Goal: Information Seeking & Learning: Learn about a topic

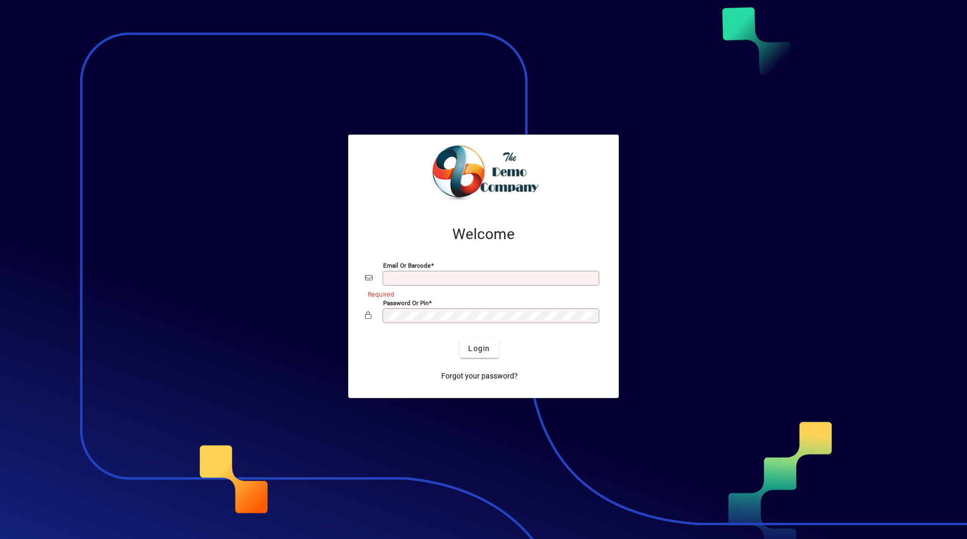
type input "**********"
drag, startPoint x: 352, startPoint y: 338, endPoint x: 374, endPoint y: 339, distance: 22.2
click at [352, 338] on div "**********" at bounding box center [483, 304] width 270 height 190
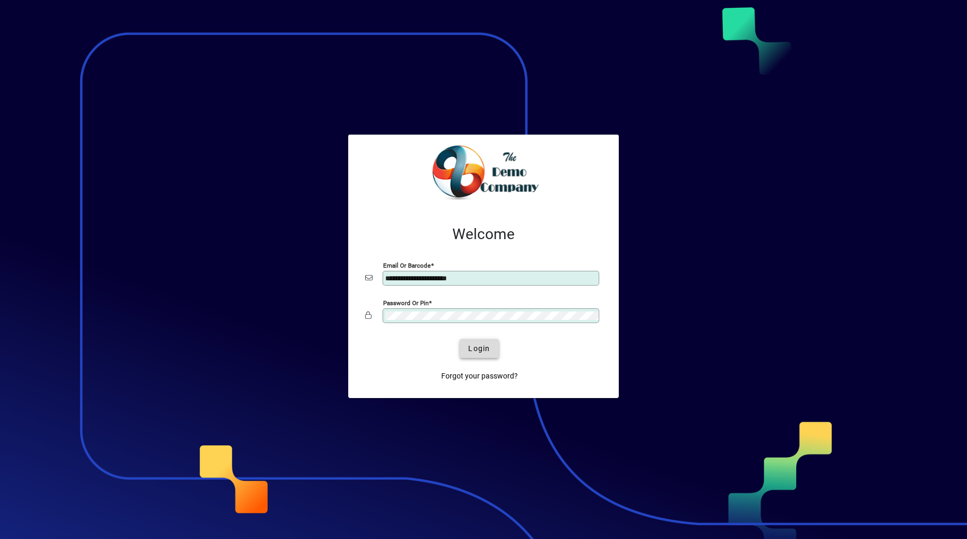
click at [489, 347] on span "Login" at bounding box center [479, 348] width 22 height 11
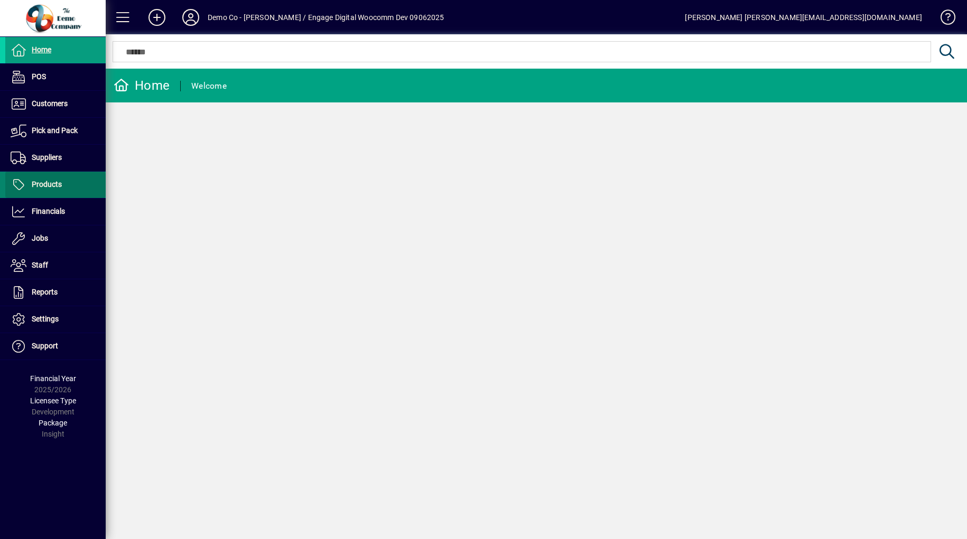
drag, startPoint x: 957, startPoint y: 166, endPoint x: 45, endPoint y: 183, distance: 912.5
click at [45, 183] on span "Products" at bounding box center [47, 184] width 30 height 8
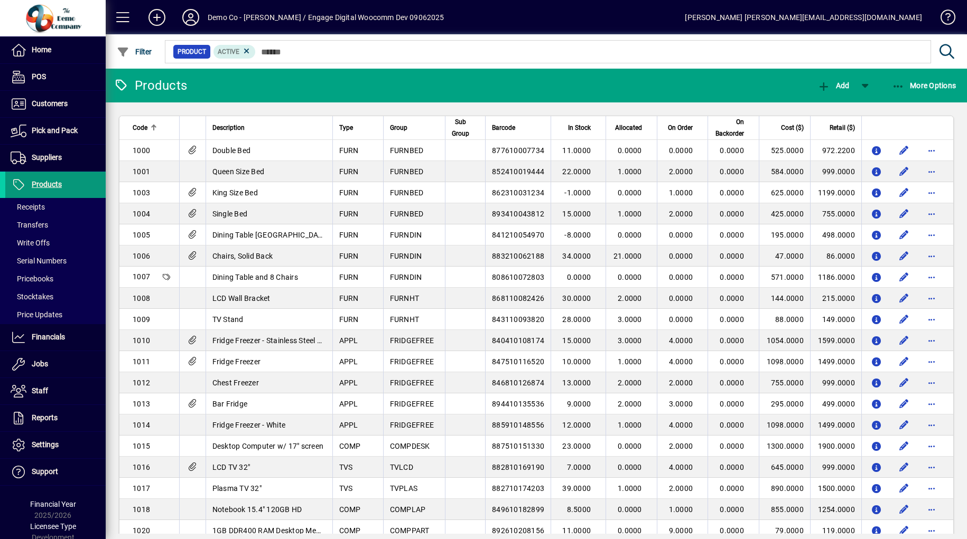
click at [220, 12] on div "Demo Co - Lewis Gray / Engage Digital Woocomm Dev 09062025" at bounding box center [326, 17] width 237 height 17
click at [234, 17] on div "Demo Co - Lewis Gray / Engage Digital Woocomm Dev 09062025" at bounding box center [326, 17] width 237 height 17
drag, startPoint x: 45, startPoint y: 183, endPoint x: 179, endPoint y: 19, distance: 211.8
click at [179, 19] on span at bounding box center [191, 17] width 34 height 25
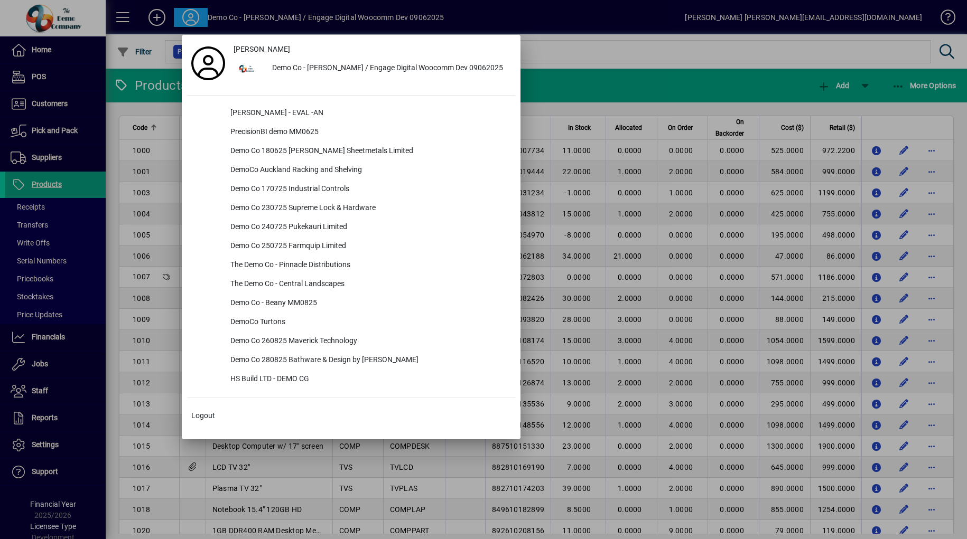
drag, startPoint x: 179, startPoint y: 19, endPoint x: 609, endPoint y: 64, distance: 432.4
click at [609, 64] on div at bounding box center [483, 269] width 967 height 539
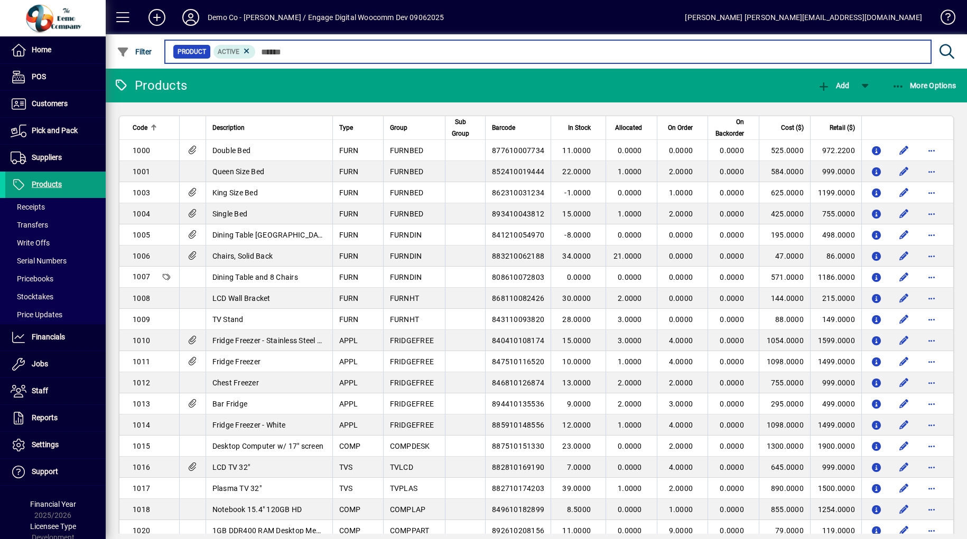
click at [298, 48] on input "text" at bounding box center [589, 51] width 667 height 15
type input "****"
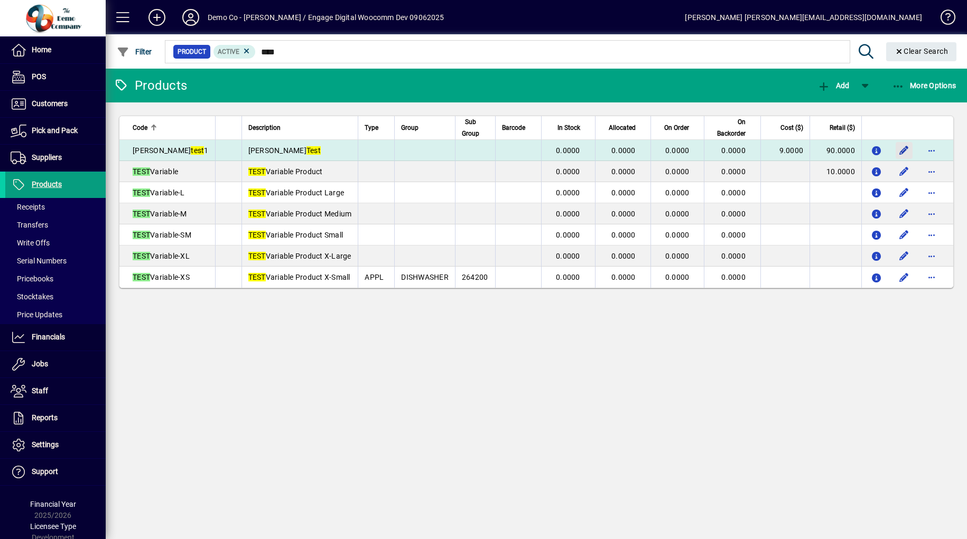
drag, startPoint x: 609, startPoint y: 64, endPoint x: 895, endPoint y: 152, distance: 299.3
click at [895, 152] on span "button" at bounding box center [903, 150] width 25 height 25
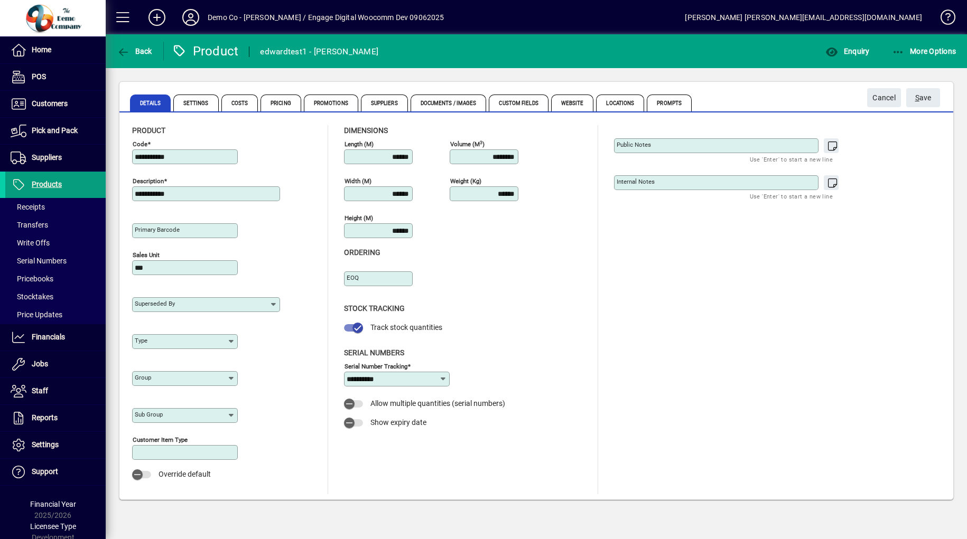
click at [520, 104] on span "Custom Fields" at bounding box center [518, 103] width 59 height 17
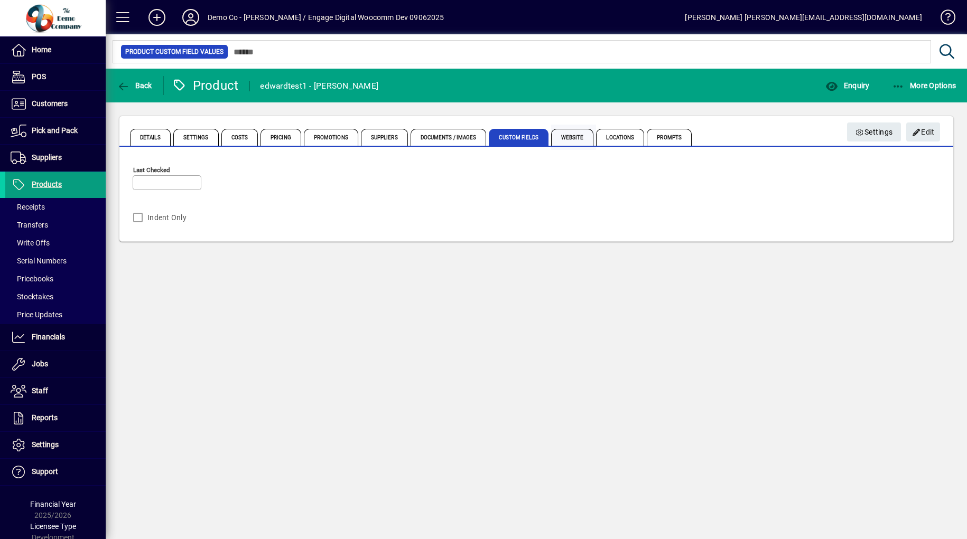
drag, startPoint x: 895, startPoint y: 152, endPoint x: 570, endPoint y: 132, distance: 325.5
click at [570, 132] on span "Website" at bounding box center [572, 137] width 43 height 17
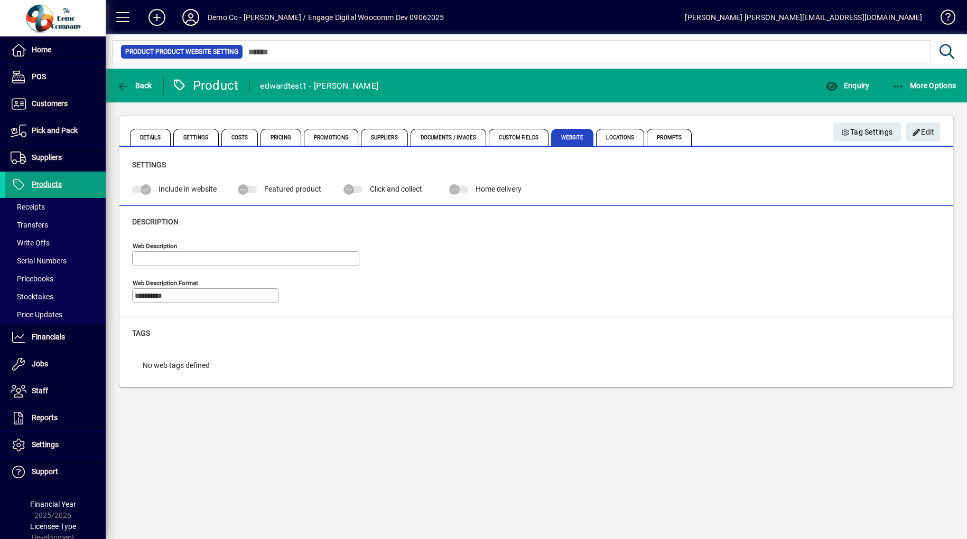
click at [620, 141] on span "Locations" at bounding box center [620, 137] width 48 height 17
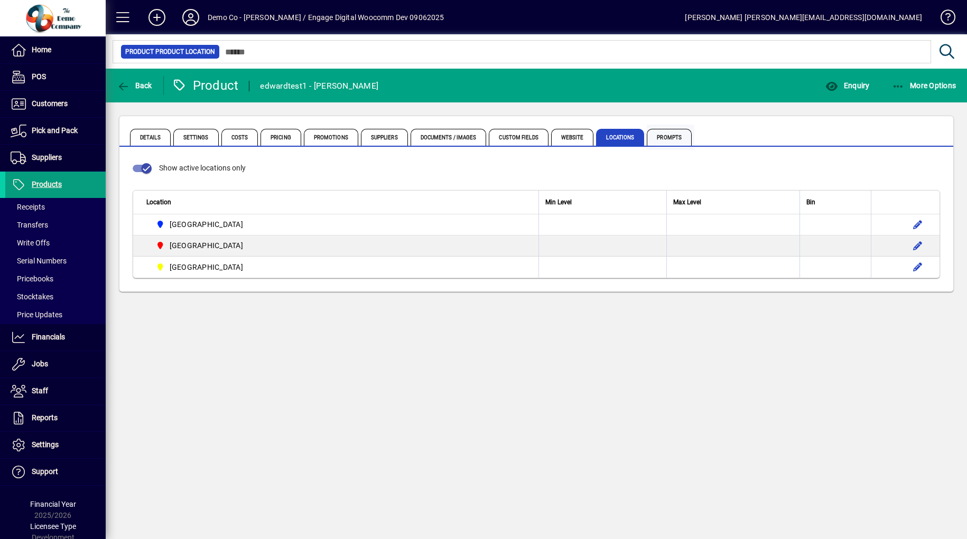
drag, startPoint x: 570, startPoint y: 132, endPoint x: 662, endPoint y: 135, distance: 92.5
click at [662, 135] on span "Prompts" at bounding box center [669, 137] width 45 height 17
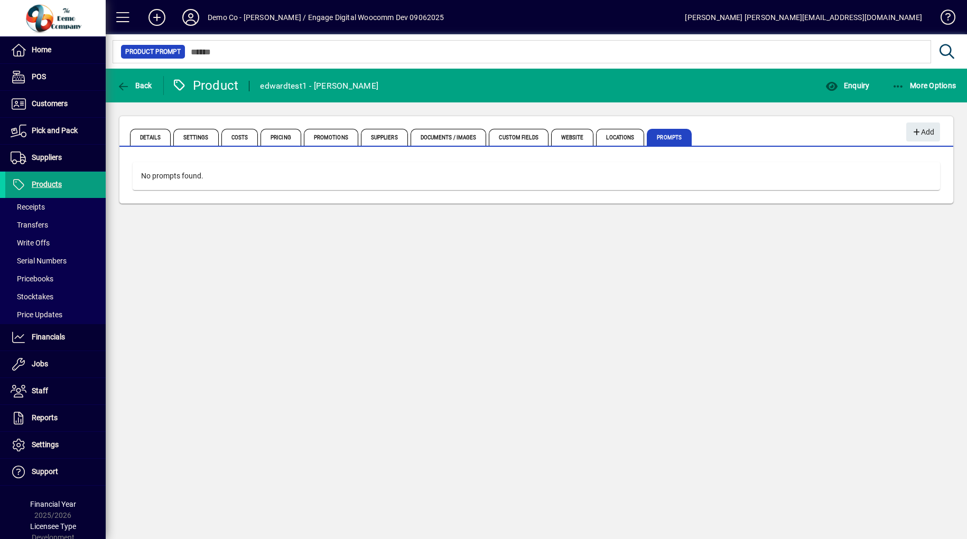
click at [573, 139] on span "Website" at bounding box center [572, 137] width 43 height 17
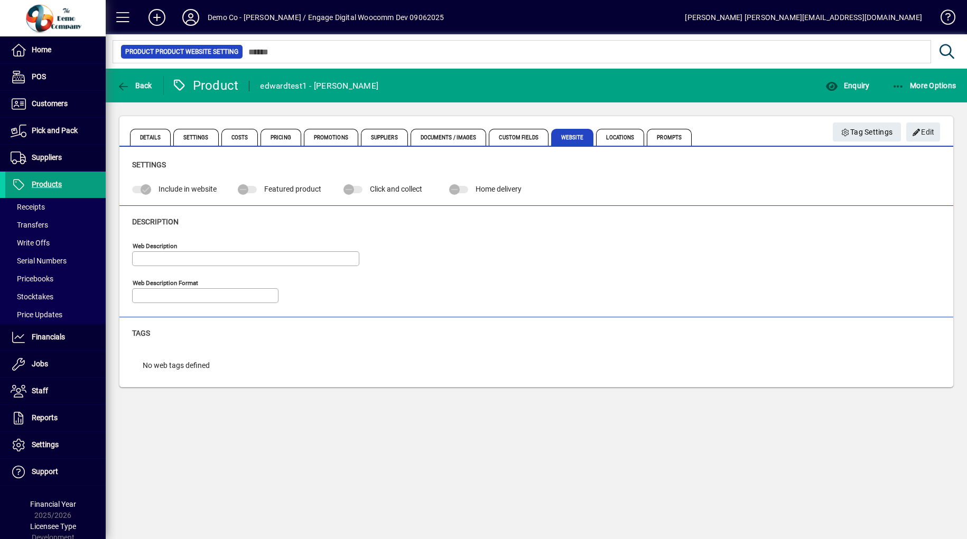
type input "**********"
click at [490, 134] on span "Custom Fields" at bounding box center [518, 137] width 59 height 17
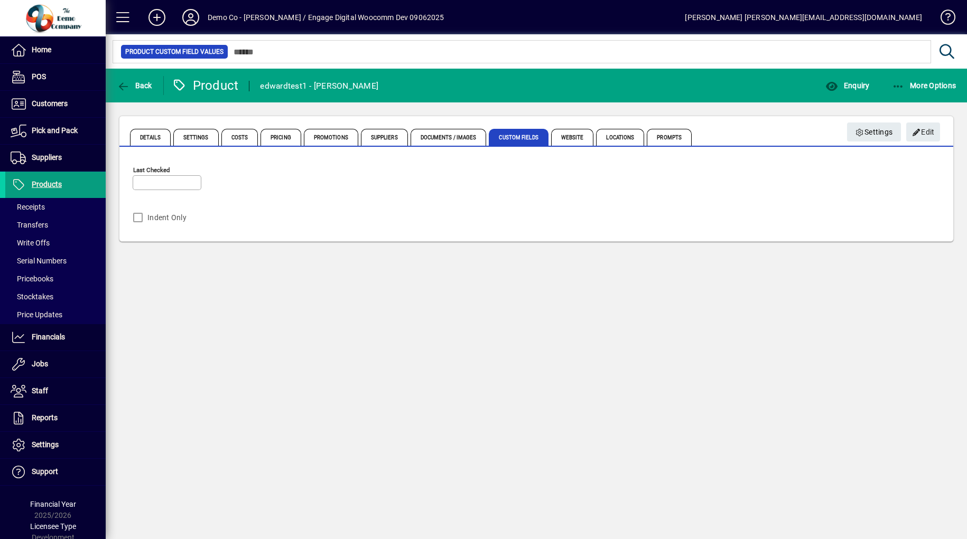
click at [443, 138] on span "Documents / Images" at bounding box center [448, 137] width 76 height 17
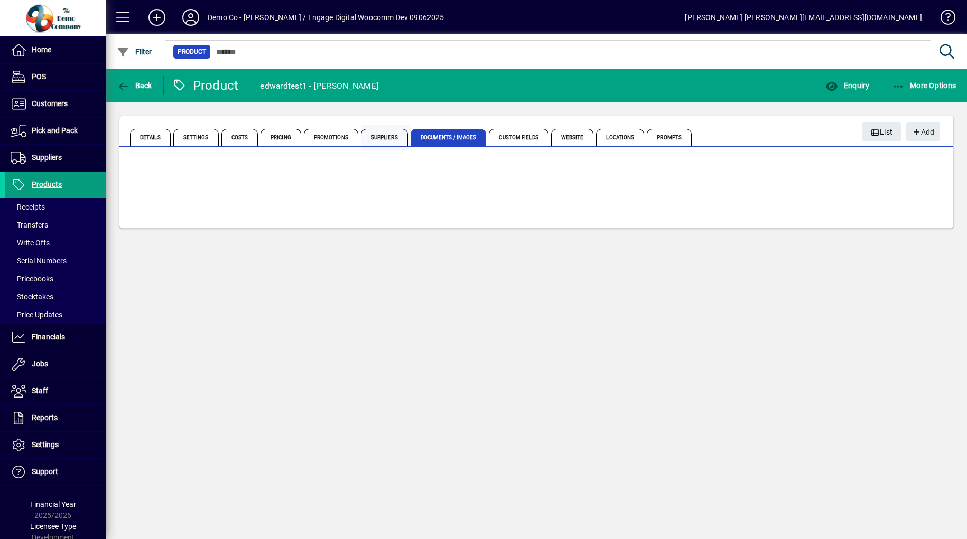
drag, startPoint x: 662, startPoint y: 135, endPoint x: 363, endPoint y: 138, distance: 299.6
click at [363, 138] on span "Suppliers" at bounding box center [384, 137] width 47 height 17
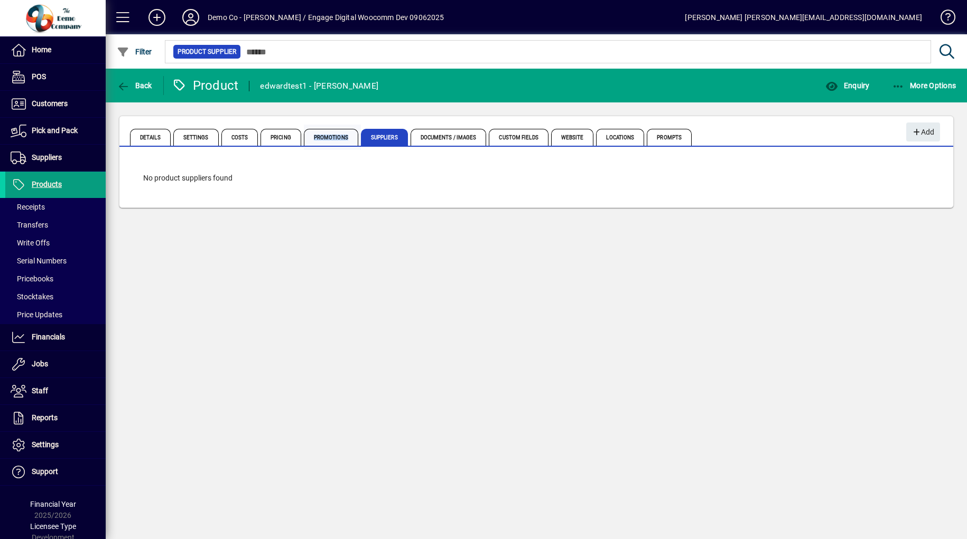
drag, startPoint x: 363, startPoint y: 138, endPoint x: 306, endPoint y: 140, distance: 57.1
click at [306, 140] on span "Promotions" at bounding box center [331, 137] width 54 height 17
click at [261, 138] on span "Pricing" at bounding box center [280, 137] width 41 height 17
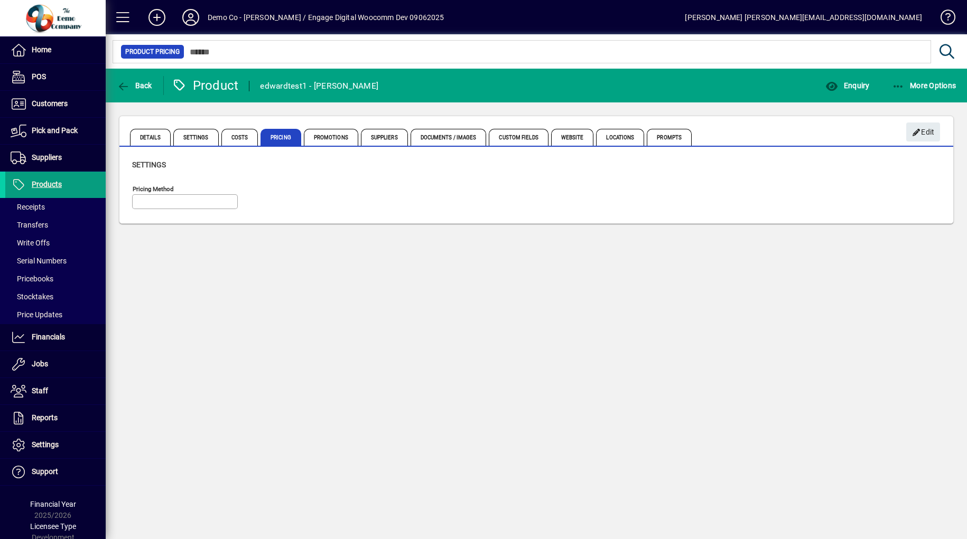
type input "**********"
click at [237, 139] on span "Costs" at bounding box center [239, 137] width 37 height 17
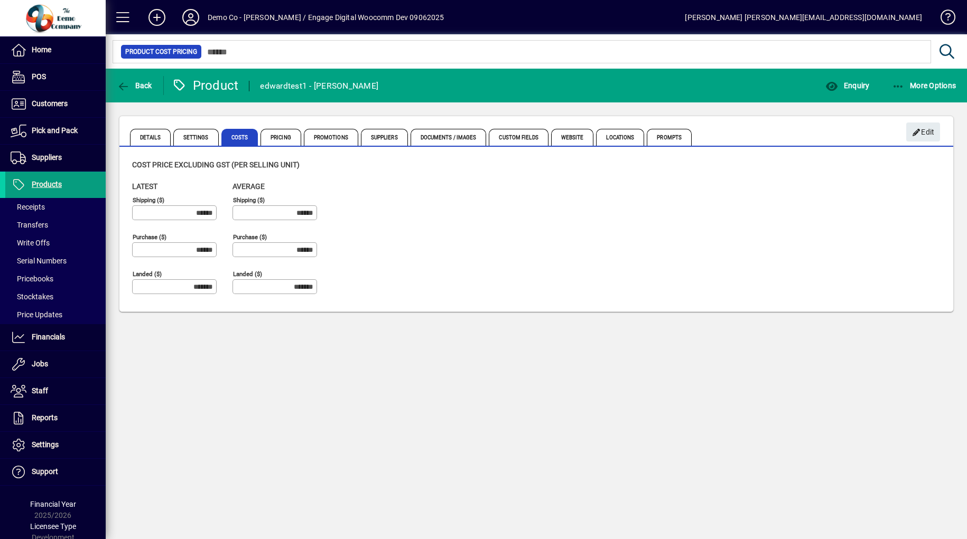
click at [186, 140] on span "Settings" at bounding box center [195, 137] width 45 height 17
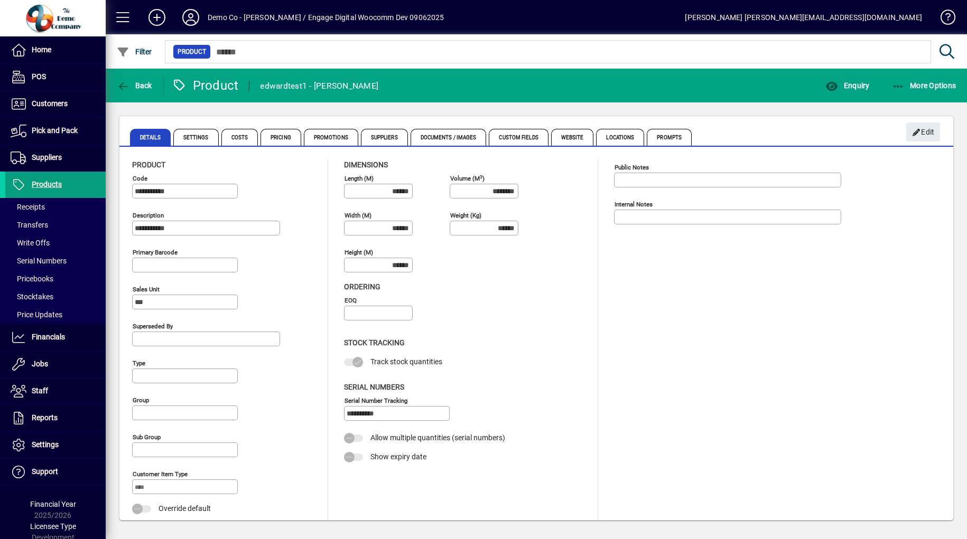
click at [132, 87] on span "Back" at bounding box center [134, 85] width 35 height 8
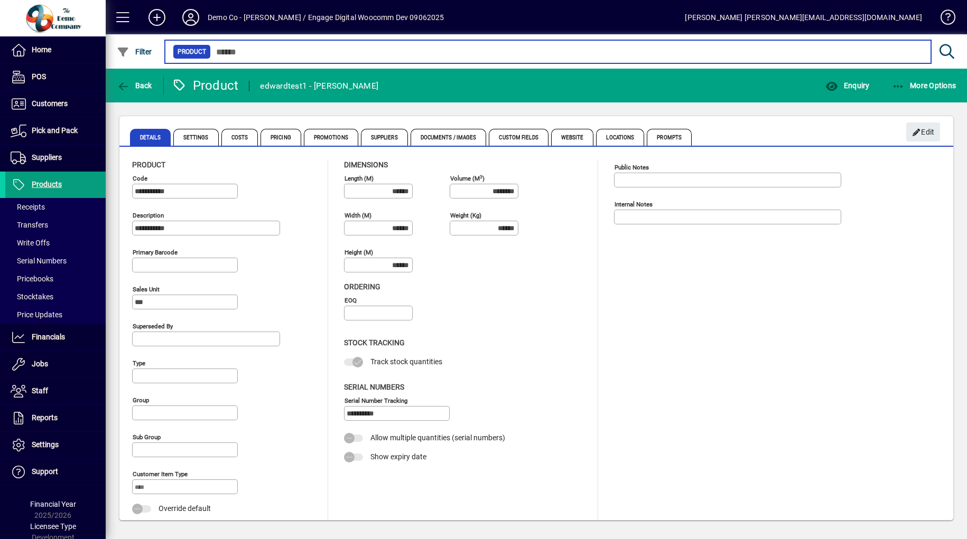
type input "****"
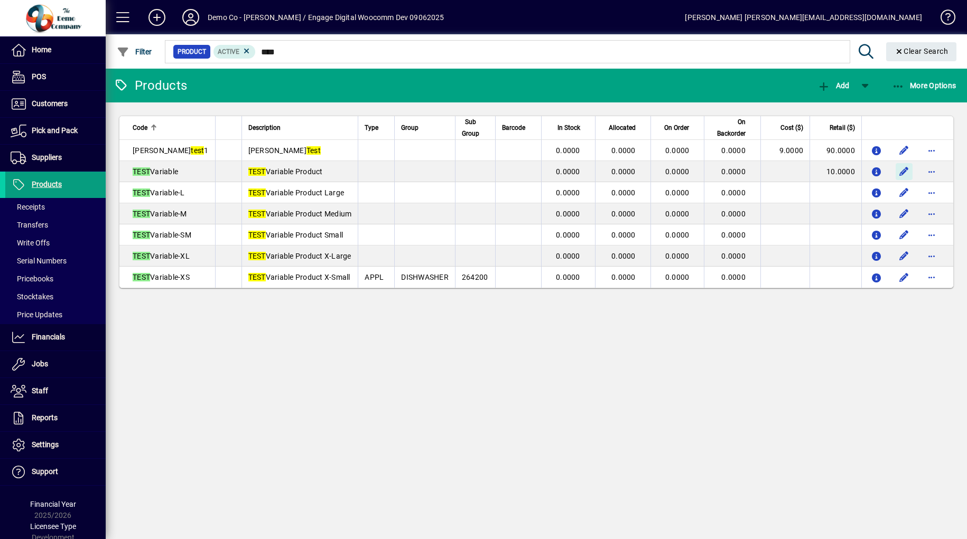
click at [905, 171] on span "button" at bounding box center [903, 171] width 25 height 25
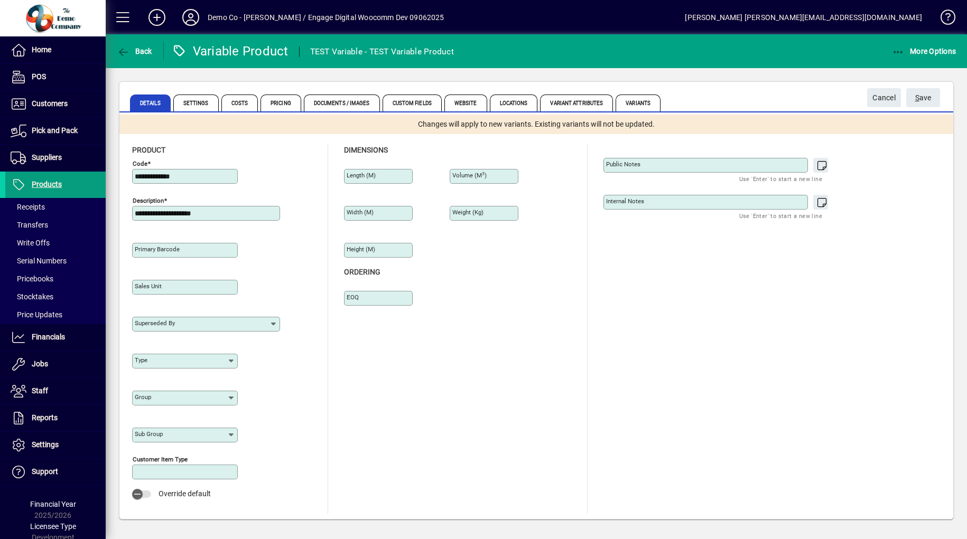
click at [571, 108] on span "Variant Attributes" at bounding box center [576, 103] width 73 height 17
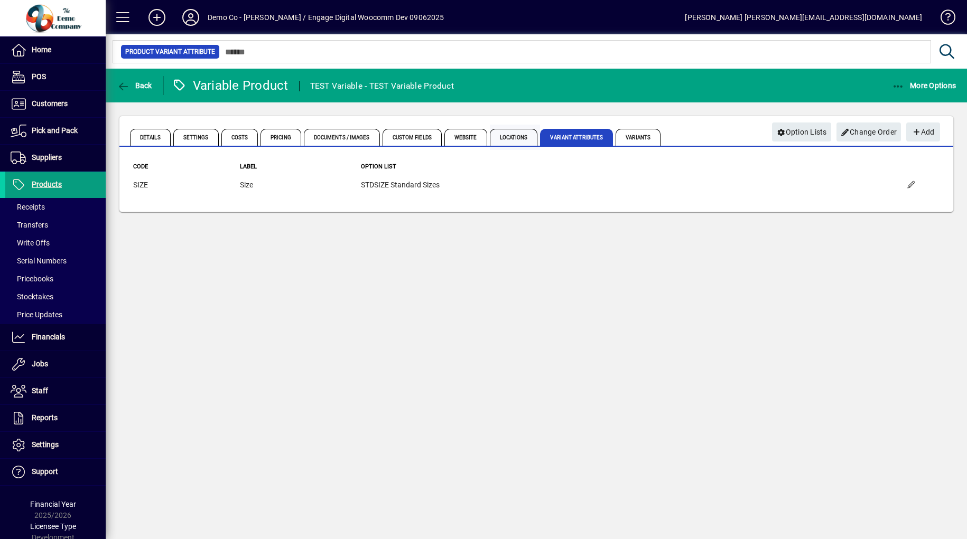
drag, startPoint x: 306, startPoint y: 140, endPoint x: 511, endPoint y: 132, distance: 205.1
click at [511, 132] on span "Locations" at bounding box center [514, 137] width 48 height 17
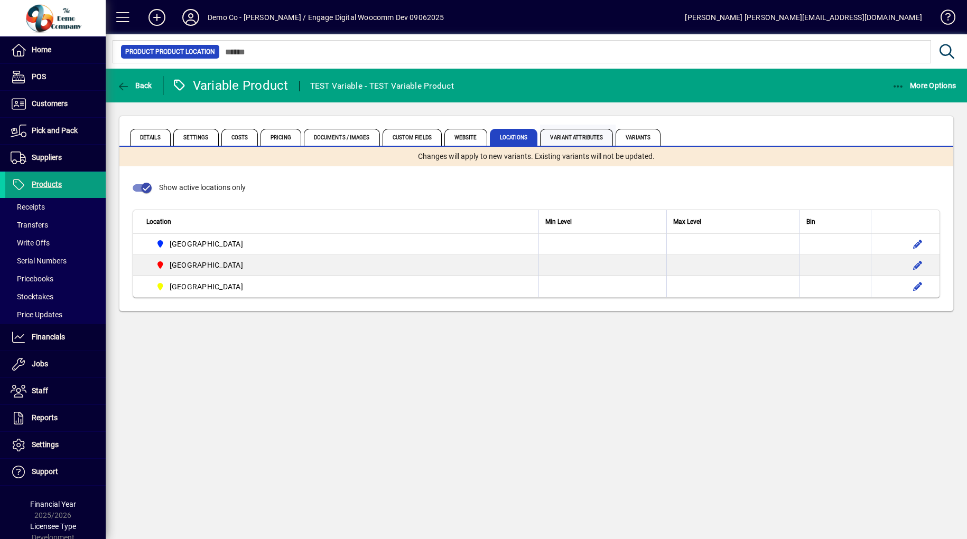
drag, startPoint x: 511, startPoint y: 132, endPoint x: 568, endPoint y: 146, distance: 58.8
click at [568, 146] on span "Variant Attributes" at bounding box center [578, 137] width 76 height 25
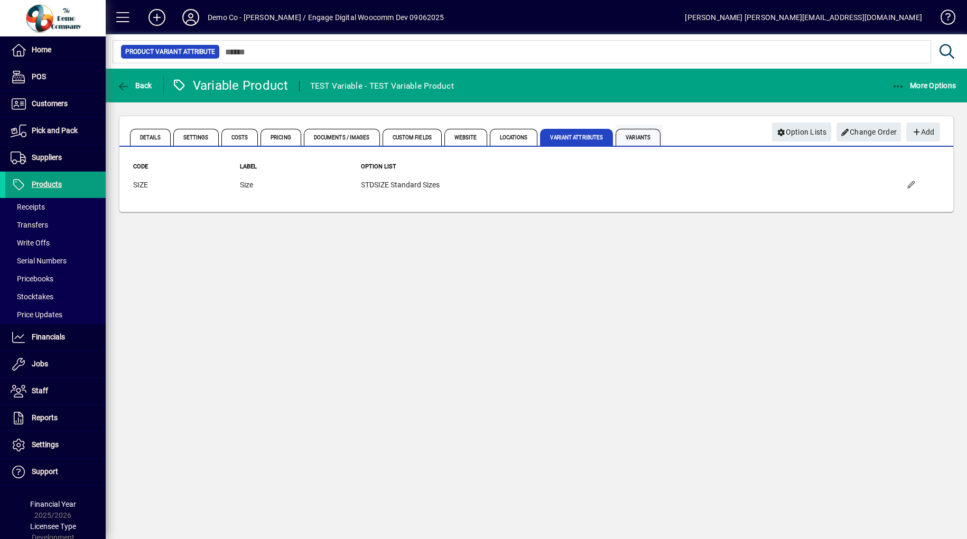
drag, startPoint x: 568, startPoint y: 146, endPoint x: 622, endPoint y: 138, distance: 55.0
click at [622, 138] on span "Variants" at bounding box center [637, 137] width 45 height 17
